Goal: Task Accomplishment & Management: Manage account settings

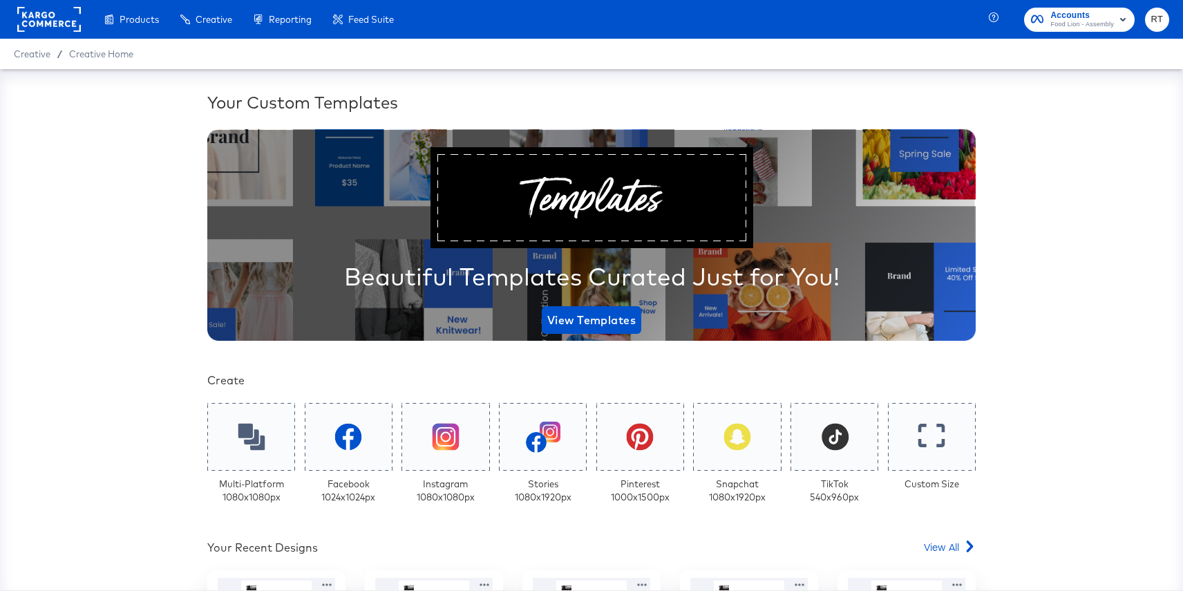
click at [35, 18] on rect at bounding box center [49, 19] width 64 height 25
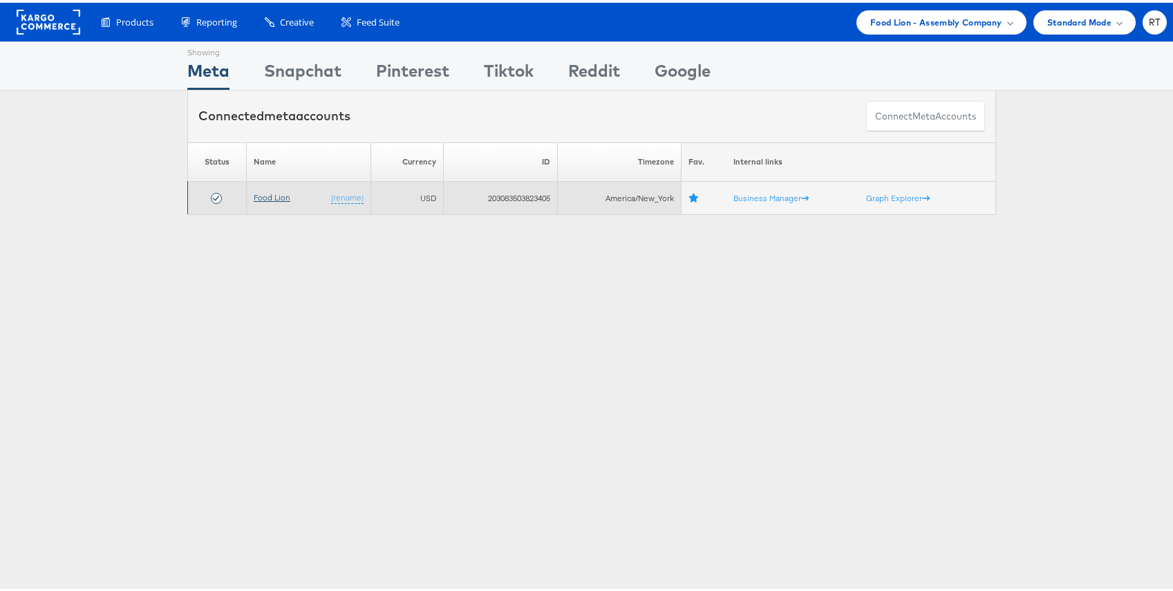
click at [272, 193] on link "Food Lion" at bounding box center [272, 194] width 37 height 10
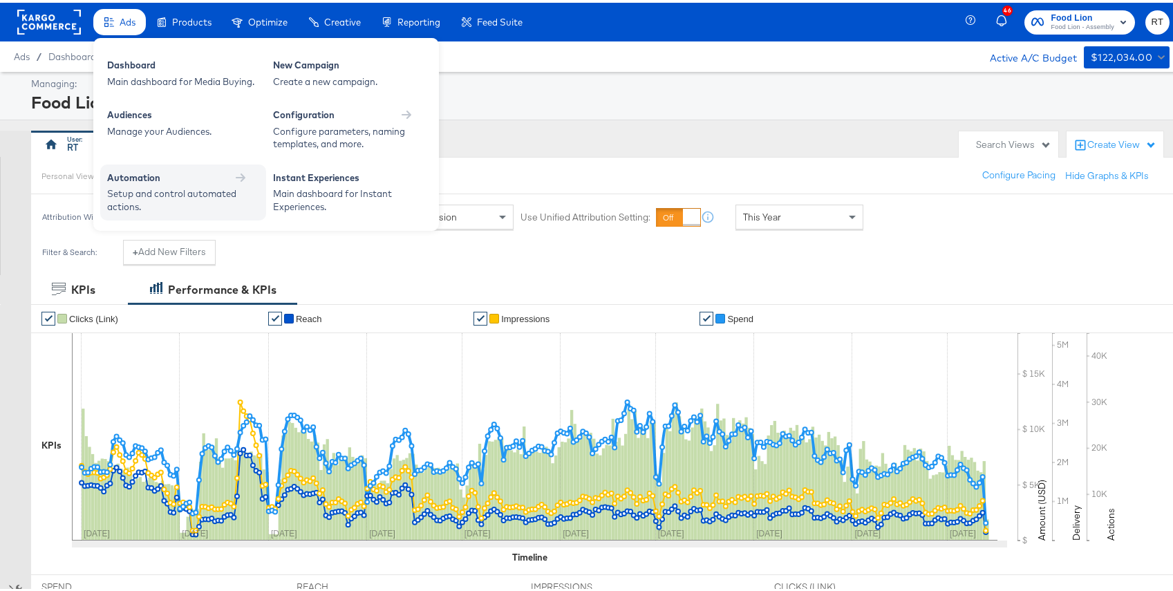
click at [147, 193] on div "Setup and control automated actions." at bounding box center [176, 197] width 138 height 26
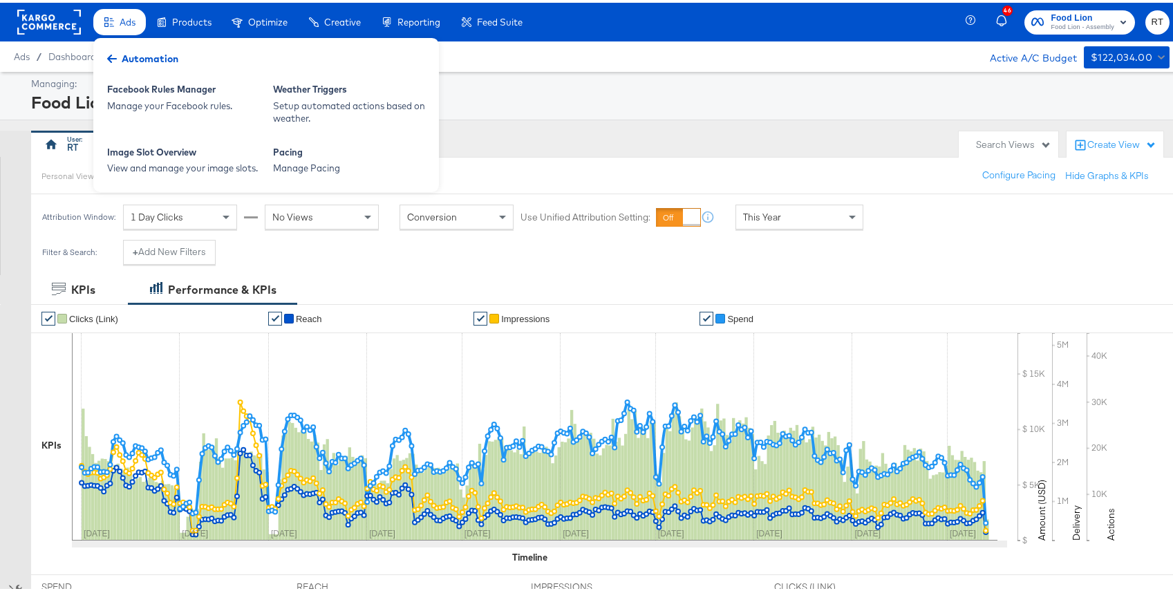
click at [328, 135] on div "Facebook Rules Manager Manage your Facebook rules. Weather Triggers Setup autom…" at bounding box center [265, 112] width 345 height 154
click at [327, 151] on div "Pacing" at bounding box center [349, 151] width 152 height 17
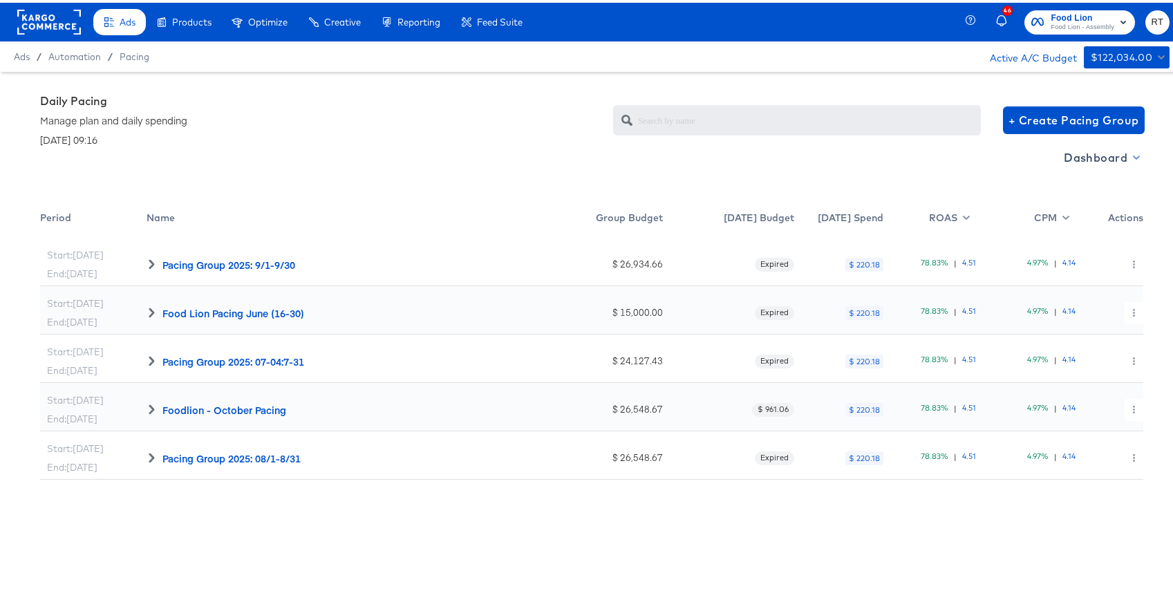
click at [1105, 148] on span "Dashboard" at bounding box center [1100, 154] width 74 height 19
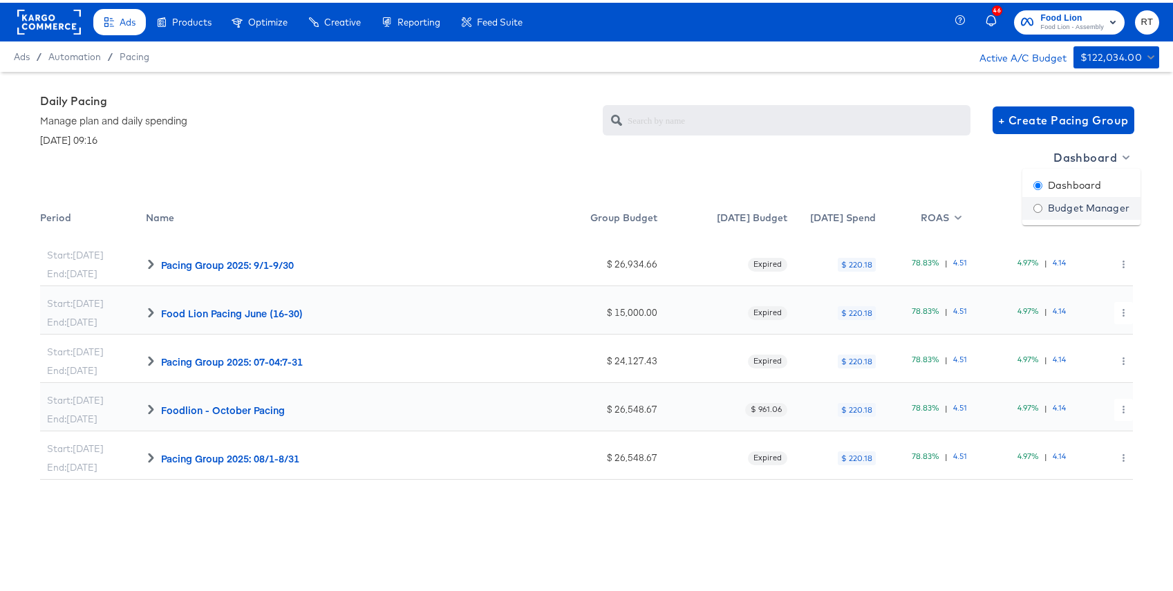
click at [1072, 203] on div "Budget Manager" at bounding box center [1081, 205] width 96 height 15
radio input "false"
radio input "true"
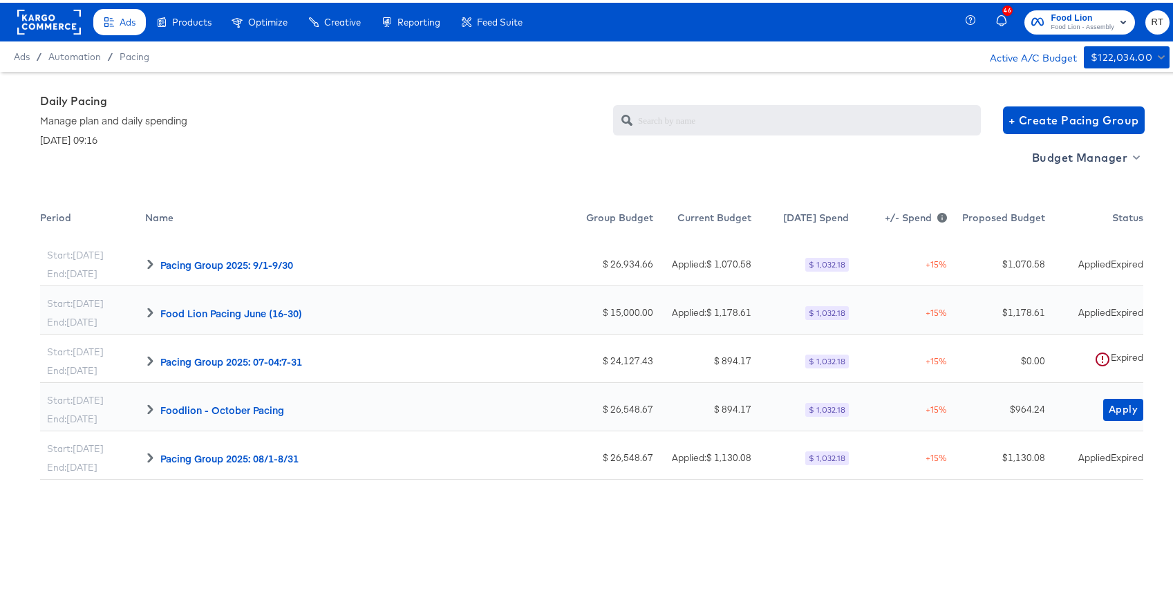
click at [45, 14] on rect at bounding box center [49, 19] width 64 height 25
click at [45, 15] on rect at bounding box center [49, 19] width 64 height 25
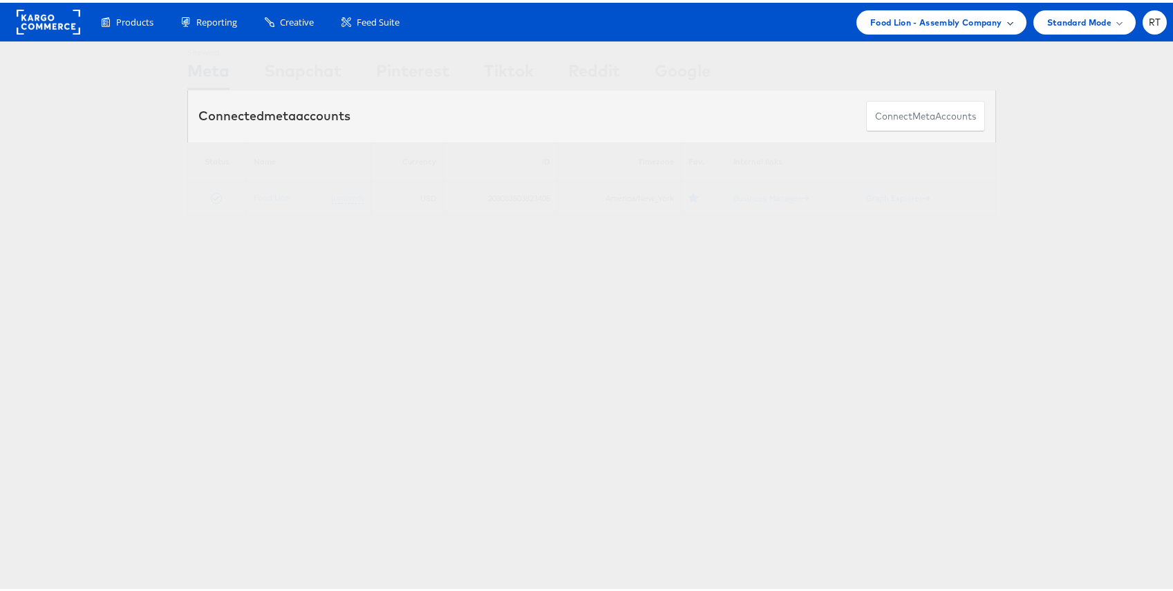
click at [938, 9] on div "Food Lion - Assembly Company" at bounding box center [941, 20] width 170 height 24
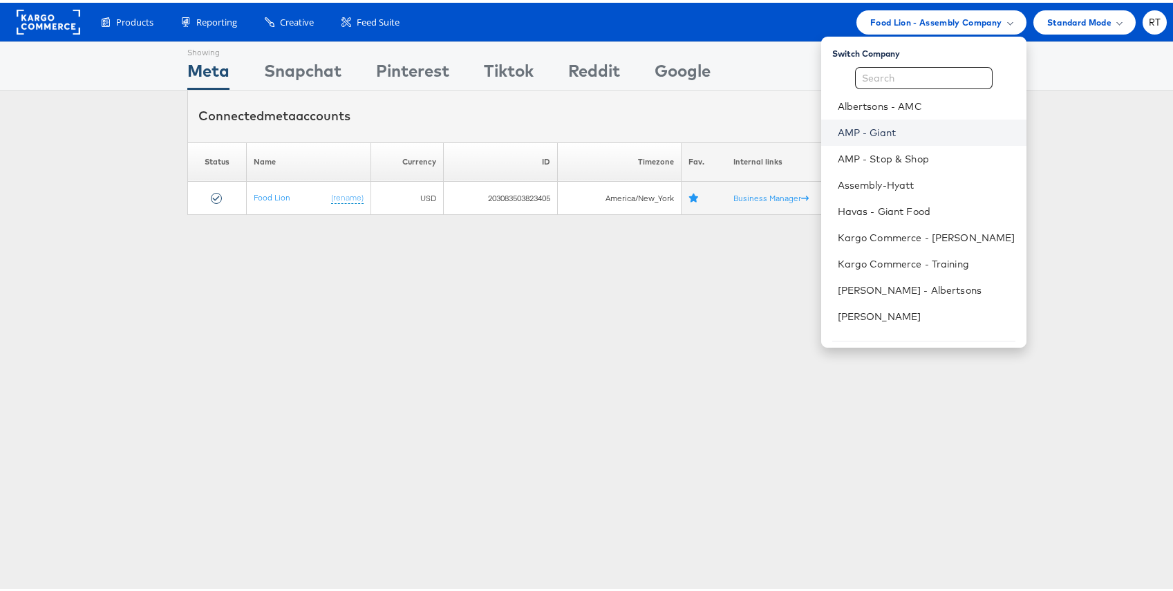
click at [891, 130] on link "AMP - Giant" at bounding box center [926, 130] width 178 height 14
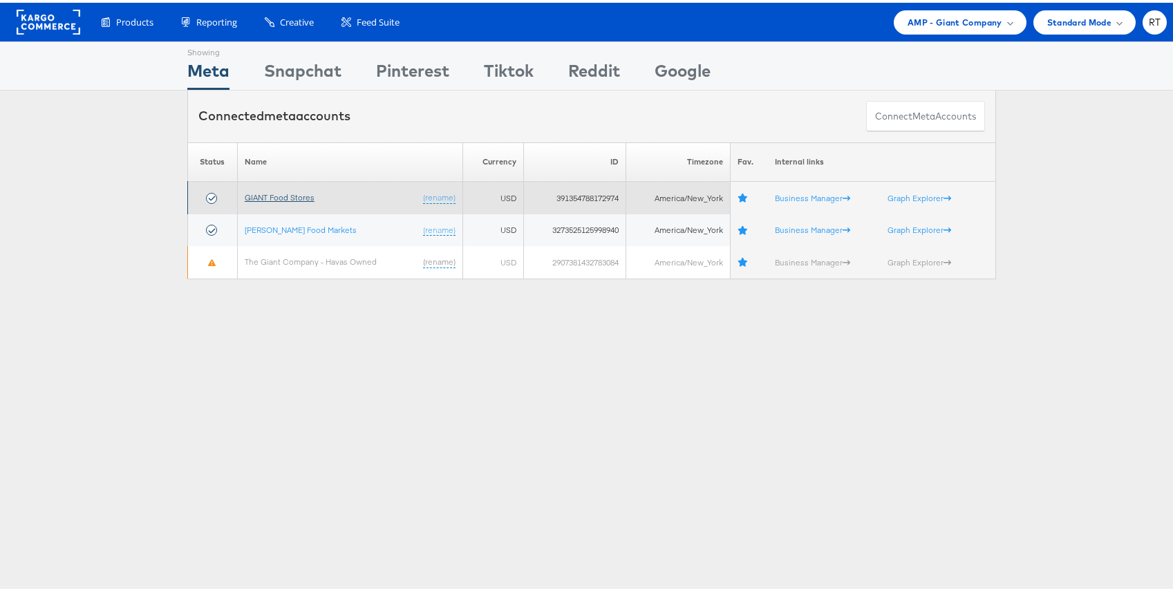
click at [276, 193] on link "GIANT Food Stores" at bounding box center [280, 194] width 70 height 10
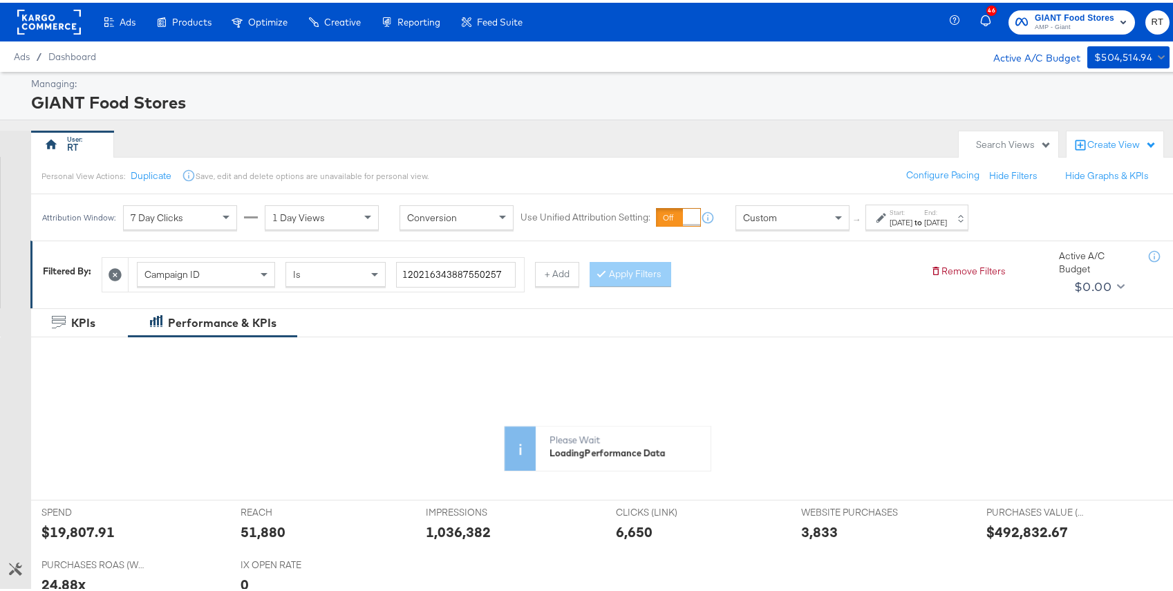
click at [778, 229] on div "Attribution Window: 7 Day Clicks 1 Day Views Conversion Use Unified Attribution…" at bounding box center [508, 214] width 954 height 46
click at [777, 220] on div "Custom" at bounding box center [792, 214] width 113 height 23
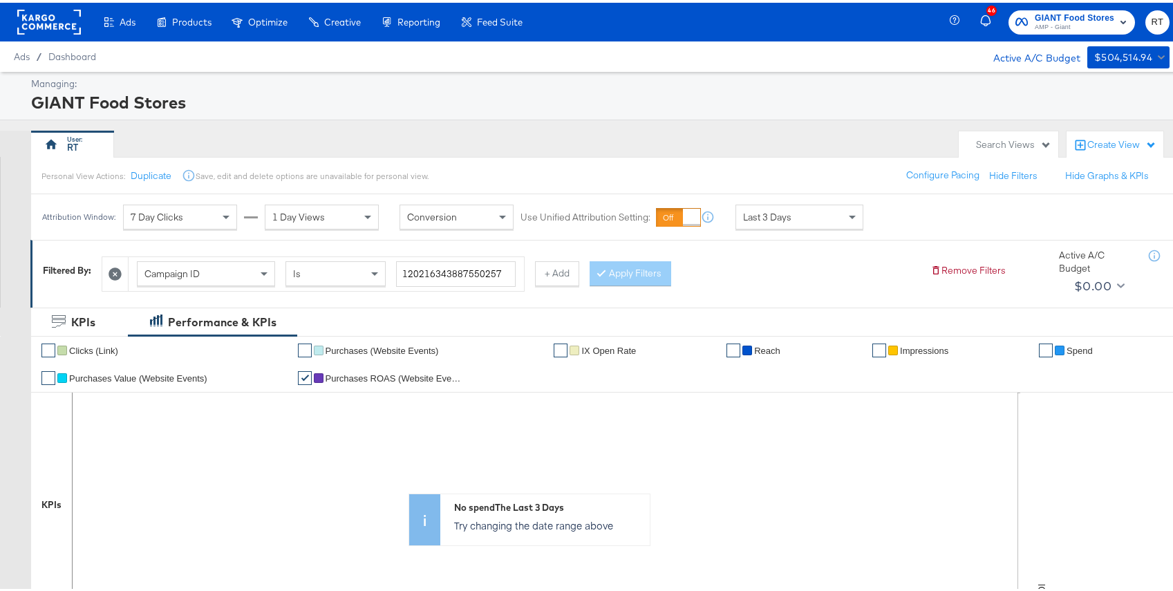
click at [118, 277] on icon at bounding box center [114, 271] width 13 height 13
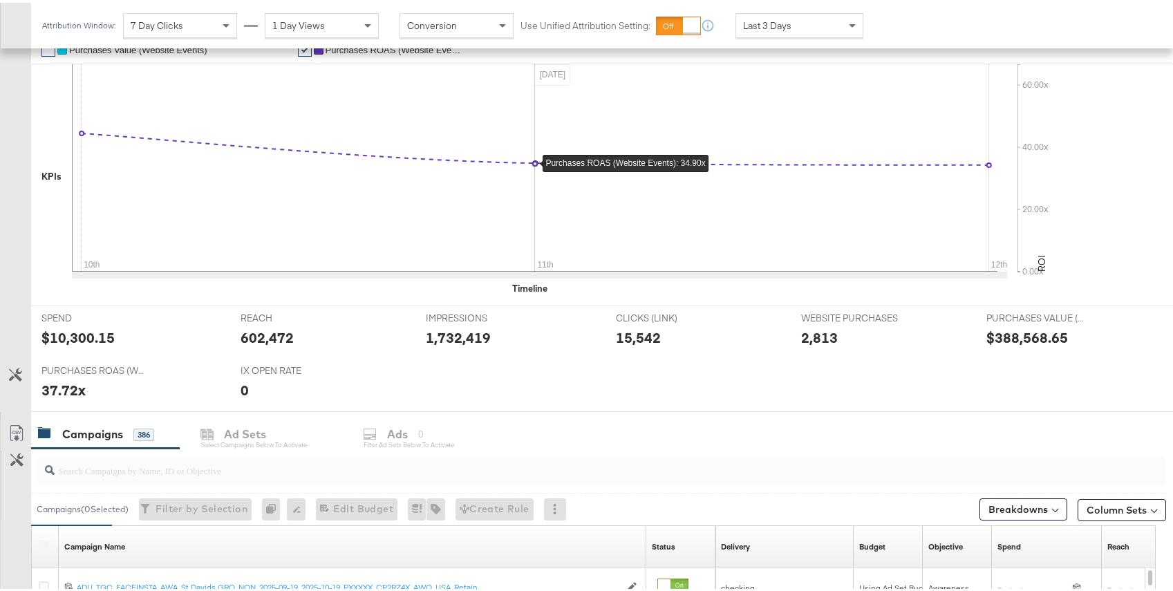
scroll to position [432, 0]
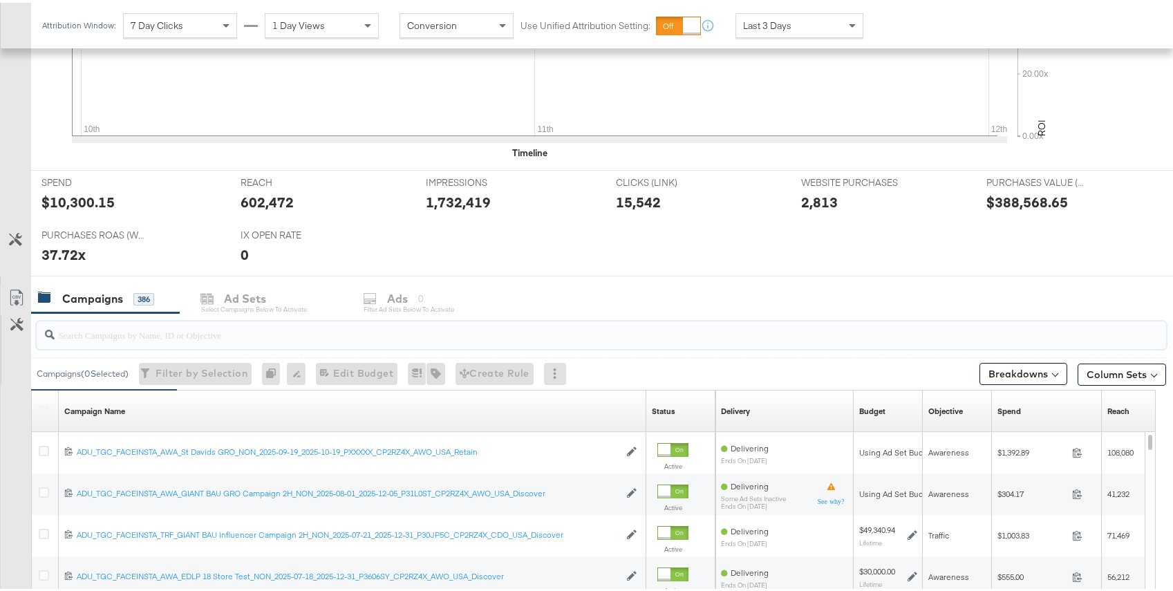
click at [330, 334] on input "search" at bounding box center [559, 326] width 1009 height 27
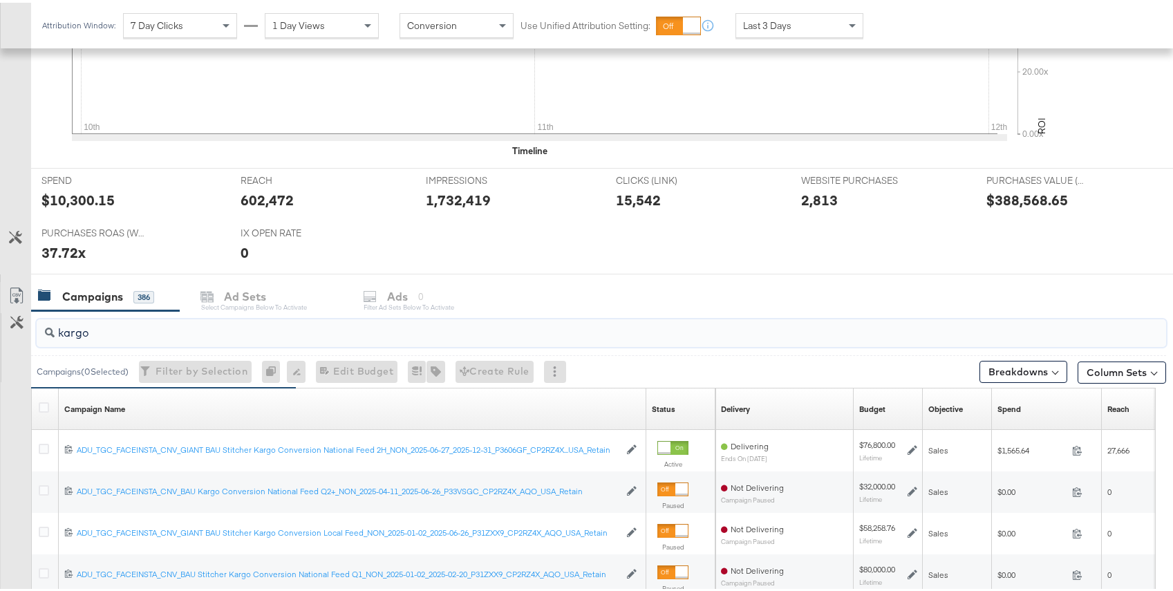
scroll to position [435, 0]
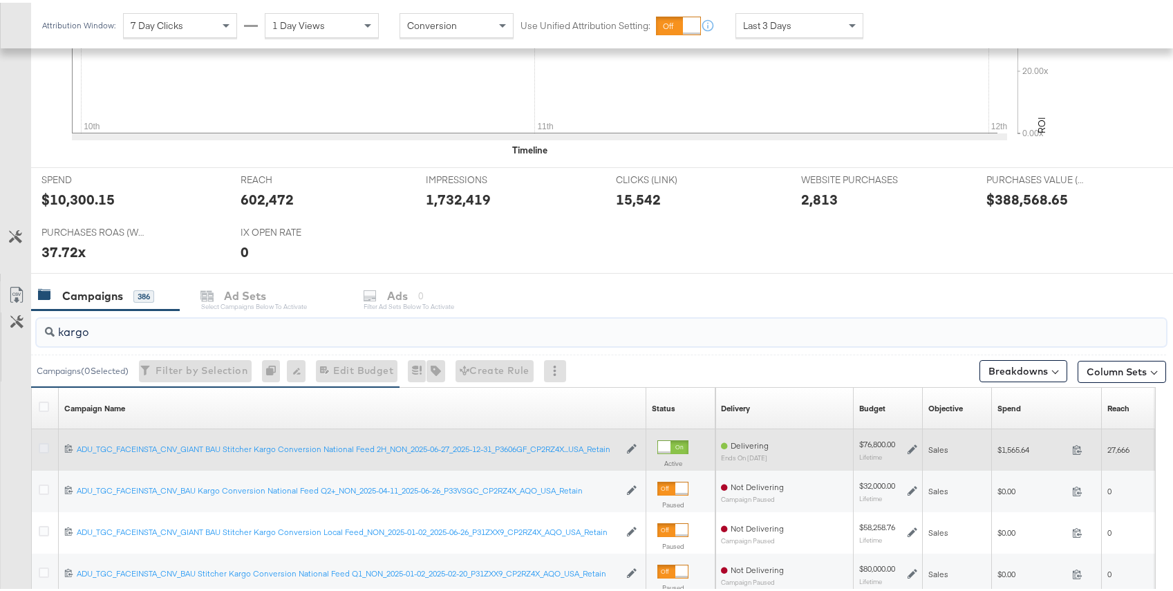
type input "kargo"
click at [39, 445] on icon at bounding box center [44, 445] width 10 height 10
click at [0, 0] on input "checkbox" at bounding box center [0, 0] width 0 height 0
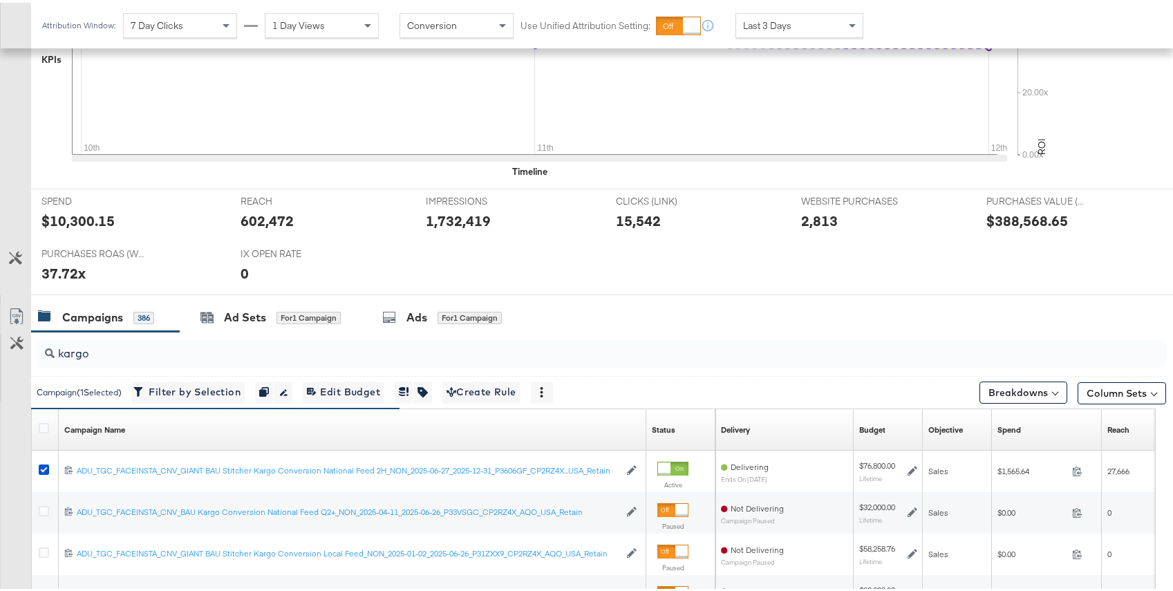
scroll to position [0, 0]
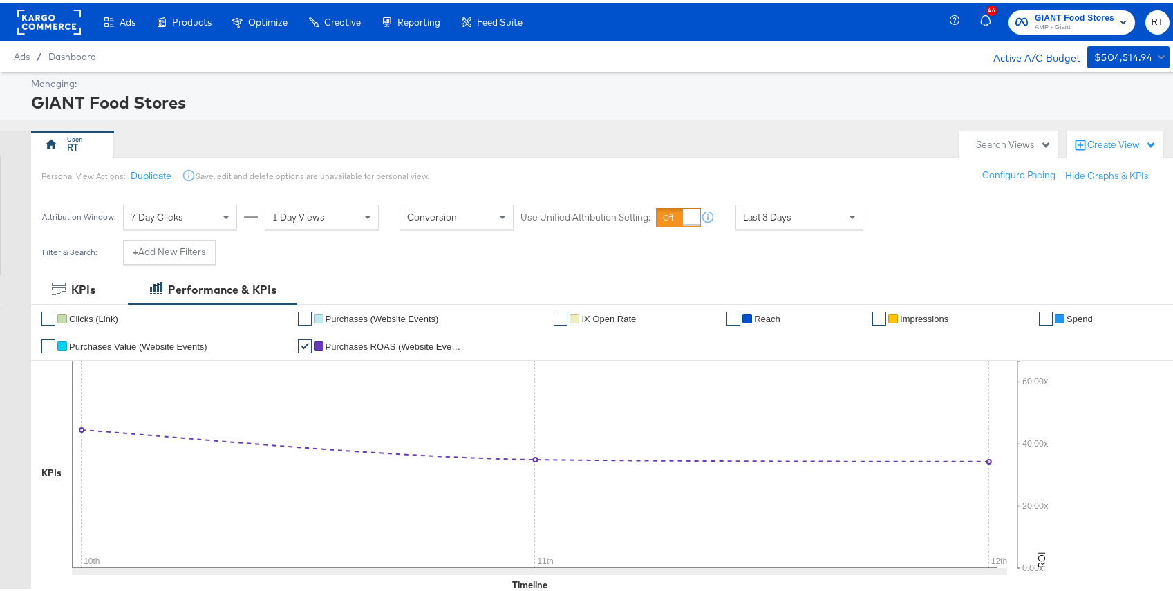
click at [45, 32] on div at bounding box center [49, 19] width 64 height 39
click at [45, 21] on rect at bounding box center [49, 19] width 64 height 25
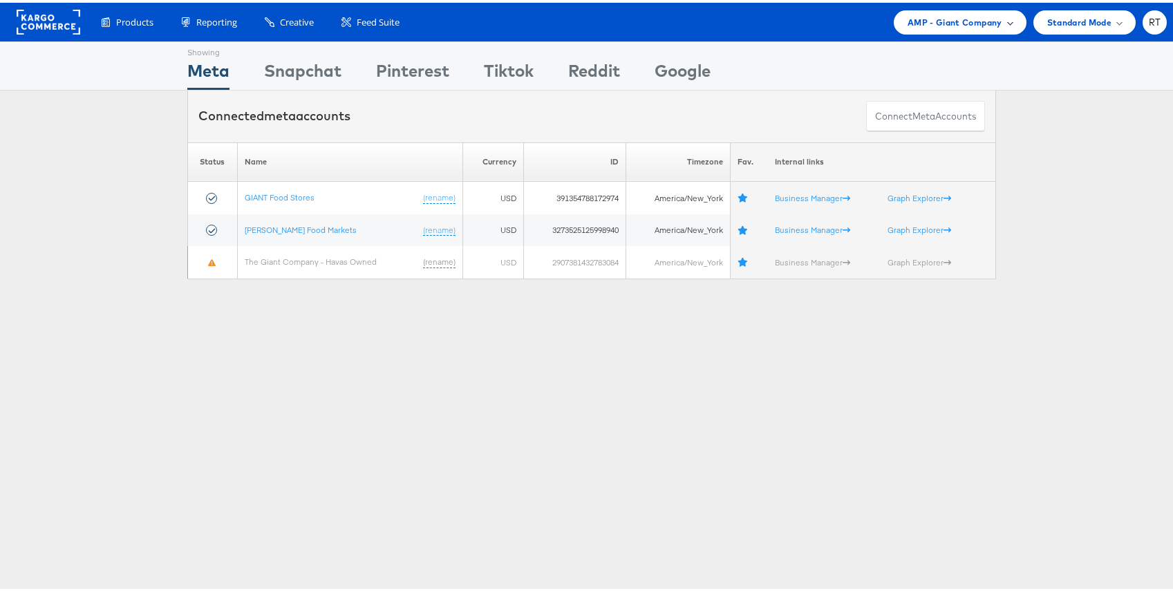
click at [916, 21] on span "AMP - Giant Company" at bounding box center [954, 19] width 95 height 15
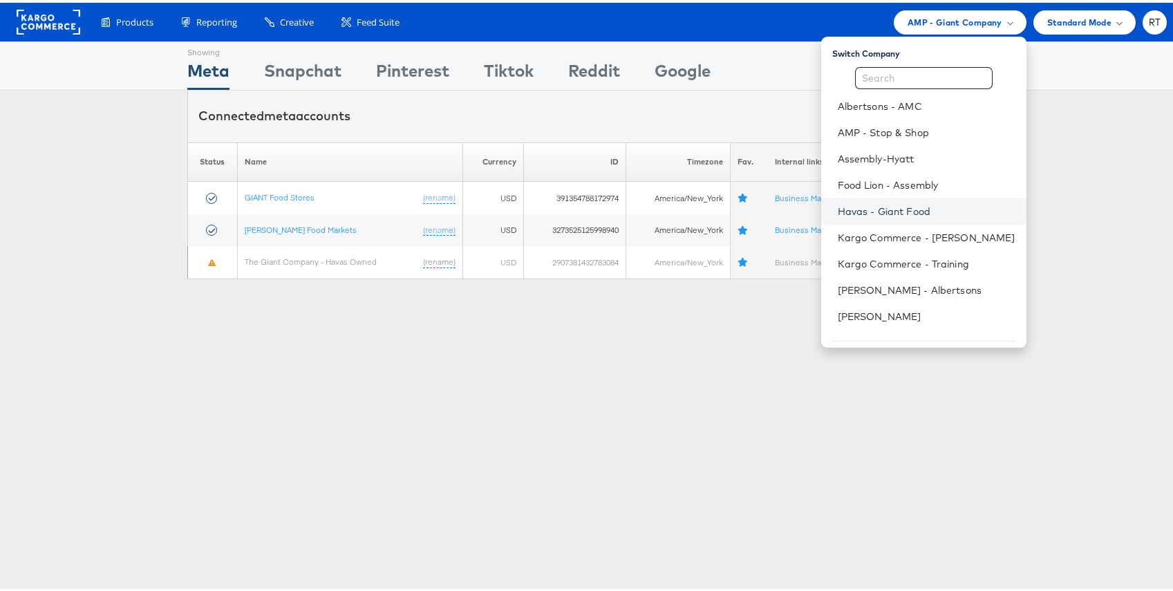
click at [910, 206] on link "Havas - Giant Food" at bounding box center [926, 209] width 178 height 14
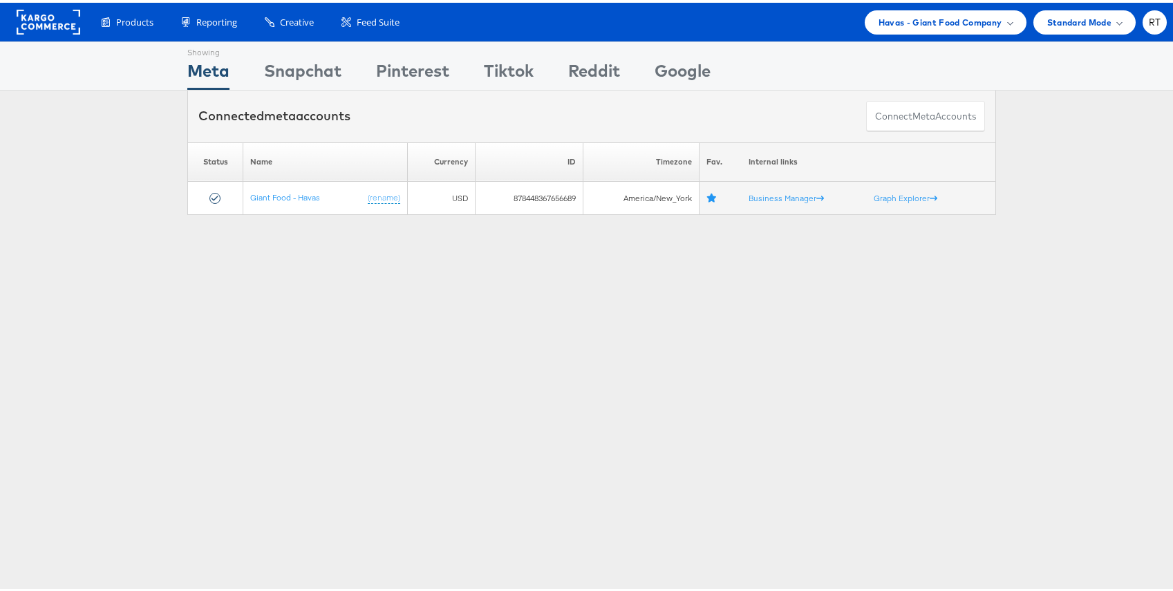
click at [623, 281] on div "Showing Meta Showing [GEOGRAPHIC_DATA] Showing Pinterest Showing Tiktok Showing…" at bounding box center [591, 384] width 1183 height 691
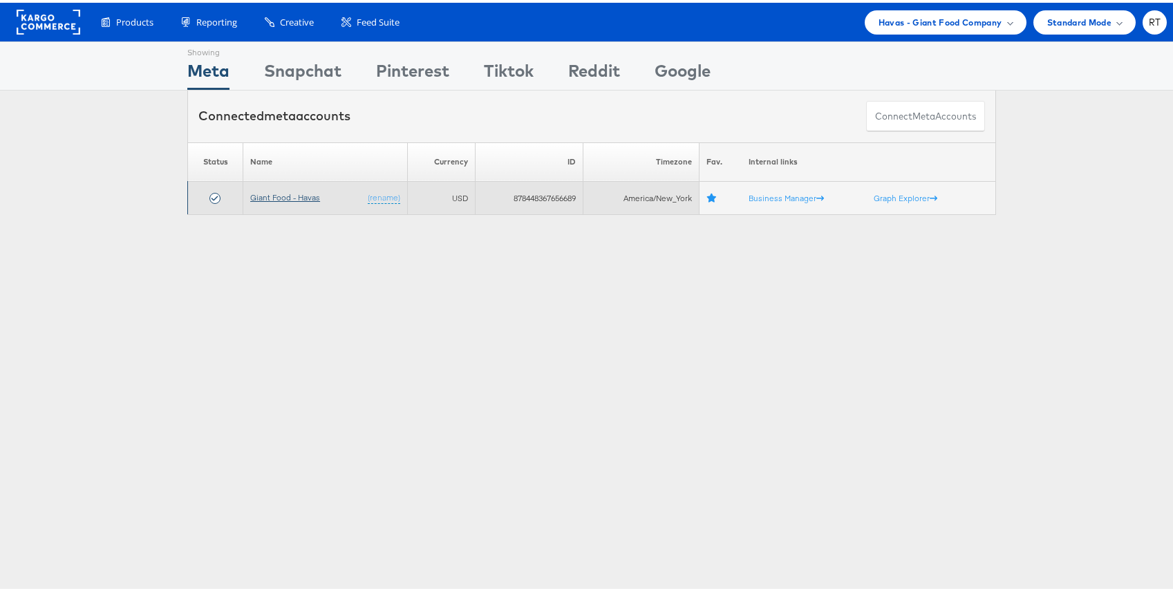
click at [277, 200] on link "Giant Food - Havas" at bounding box center [285, 194] width 70 height 10
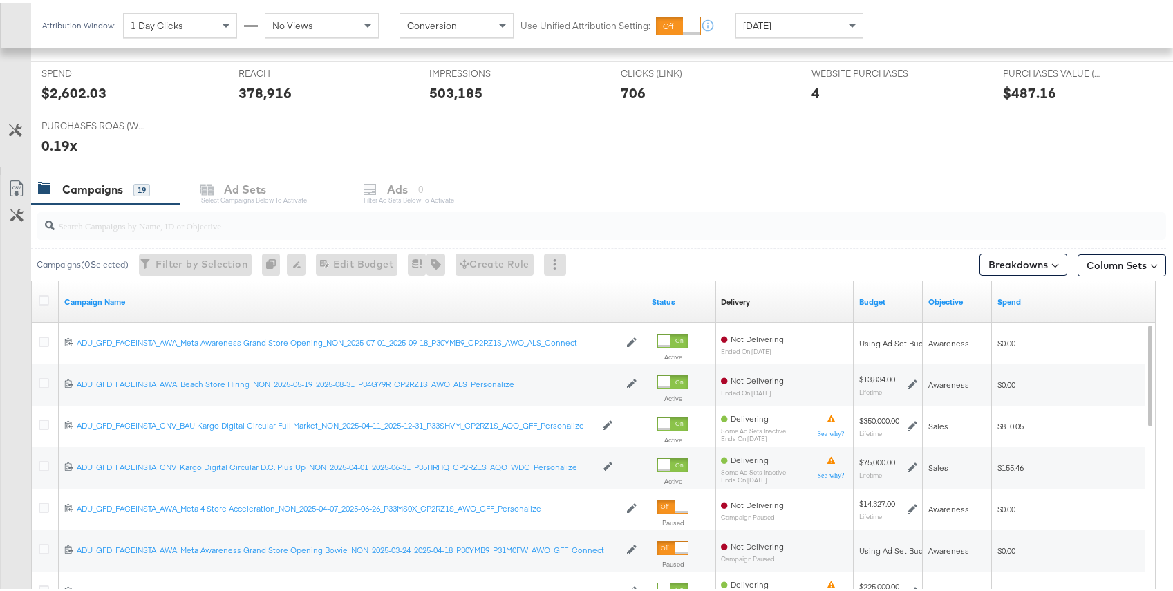
scroll to position [542, 0]
click at [289, 230] on div at bounding box center [601, 223] width 1129 height 28
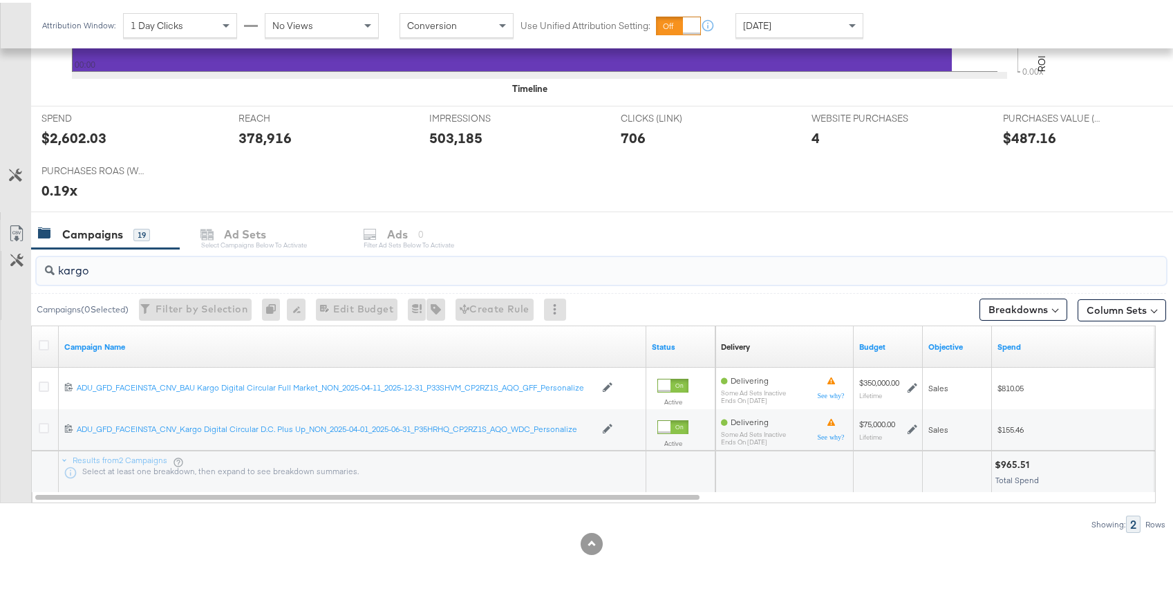
type input "kargo"
